Goal: Browse casually

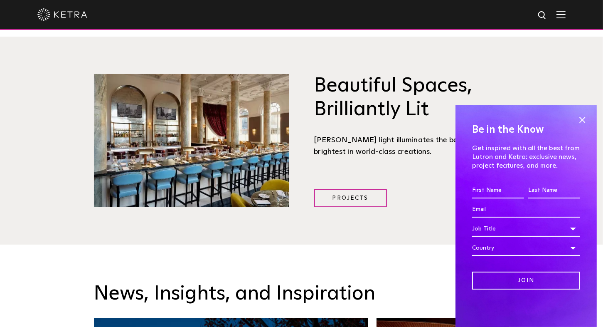
scroll to position [1122, 0]
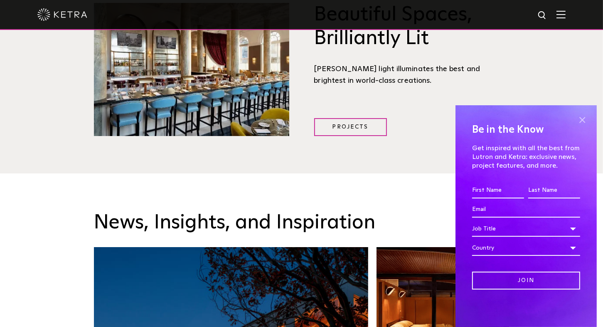
click at [589, 119] on div "Be in the Know Get inspired with all the best from Lutron and [PERSON_NAME]: ex…" at bounding box center [526, 216] width 141 height 222
click at [584, 121] on span at bounding box center [582, 119] width 12 height 12
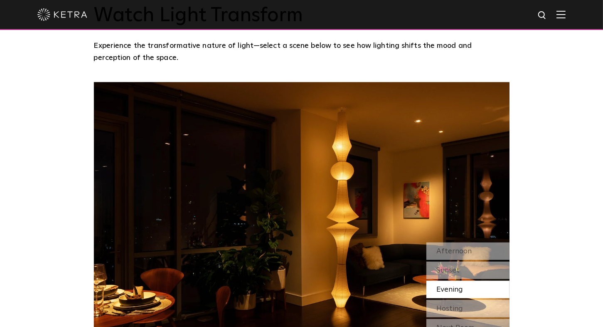
scroll to position [708, 0]
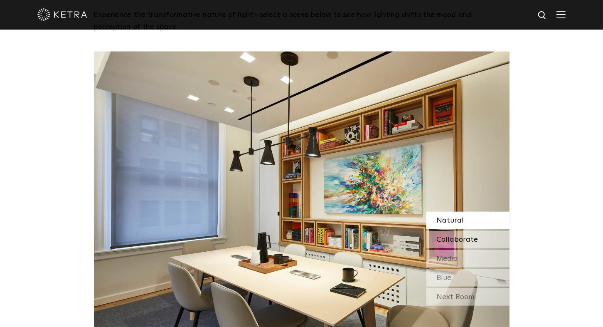
click at [476, 236] on span "Collaborate" at bounding box center [458, 239] width 42 height 7
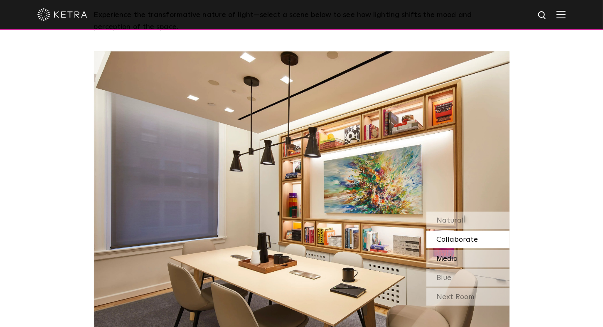
click at [476, 250] on div "Media" at bounding box center [468, 258] width 83 height 17
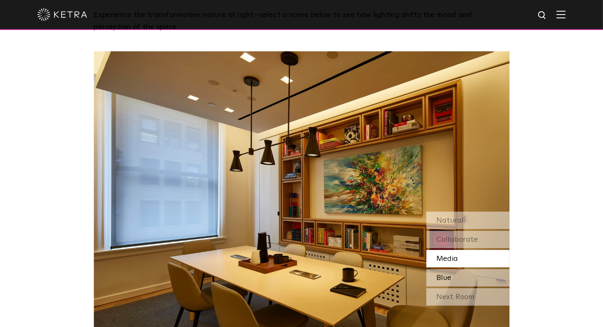
click at [476, 269] on div "Blue" at bounding box center [468, 277] width 83 height 17
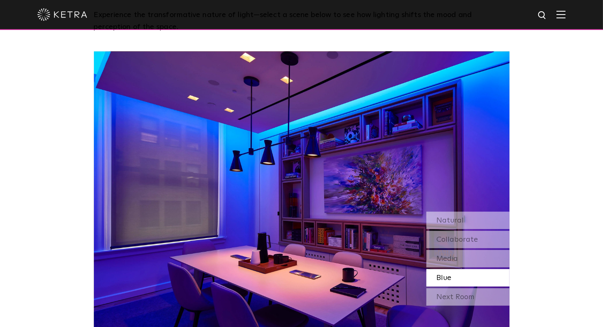
click at [476, 269] on div "Blue" at bounding box center [468, 277] width 83 height 17
click at [476, 288] on div "Next Room" at bounding box center [468, 296] width 83 height 17
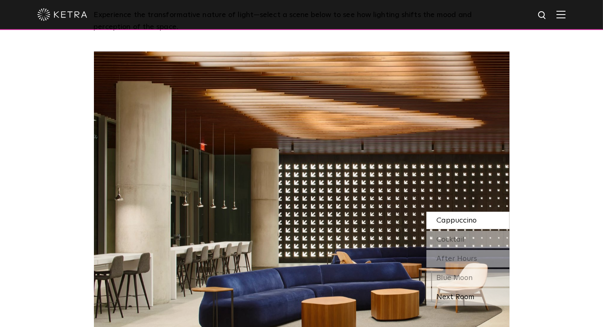
click at [480, 288] on div "Next Room" at bounding box center [468, 296] width 83 height 17
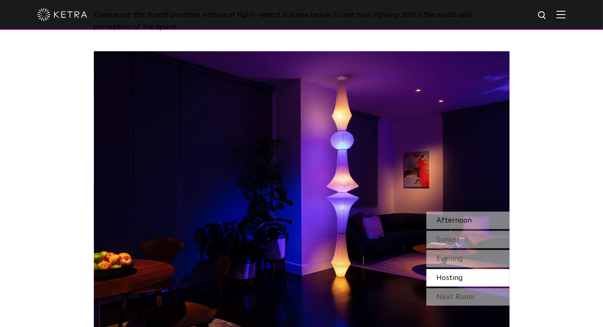
click at [474, 212] on div "Afternoon" at bounding box center [468, 220] width 83 height 17
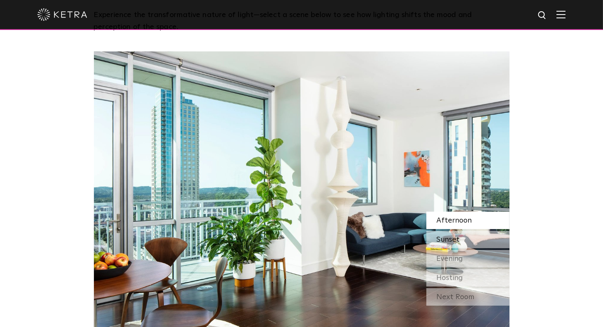
click at [470, 231] on div "Sunset" at bounding box center [468, 239] width 83 height 17
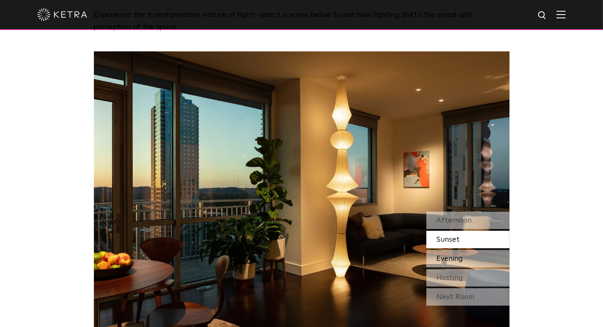
click at [444, 255] on span "Evening" at bounding box center [450, 258] width 27 height 7
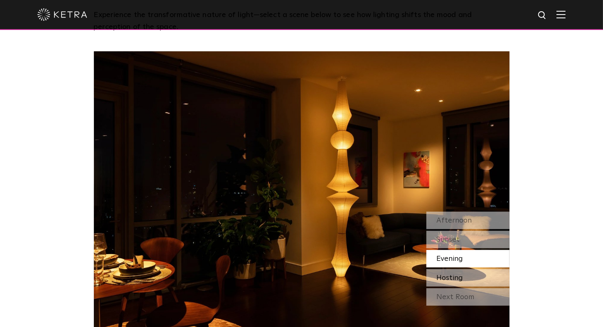
click at [454, 274] on span "Hosting" at bounding box center [450, 277] width 27 height 7
